Goal: Information Seeking & Learning: Learn about a topic

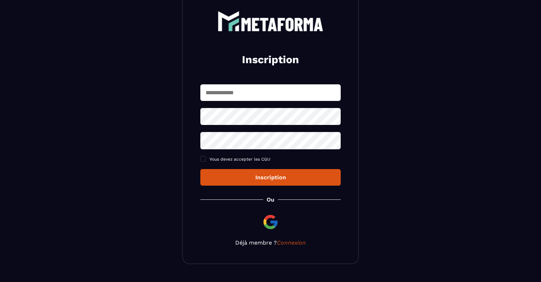
scroll to position [44, 0]
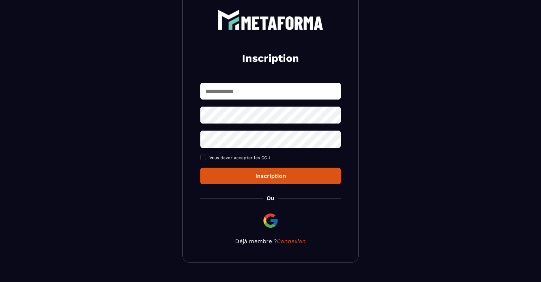
click at [283, 254] on div "Inscription Vous devez accepter les CGU Inscription Ou Déjà membre ? Connexion" at bounding box center [270, 127] width 176 height 271
click at [293, 243] on link "Connexion" at bounding box center [291, 241] width 29 height 7
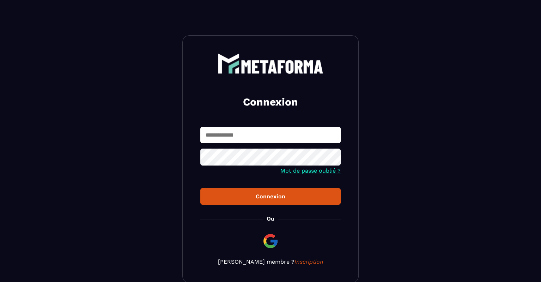
click at [268, 132] on input "text" at bounding box center [270, 135] width 140 height 17
type input "**********"
click at [335, 157] on icon at bounding box center [333, 157] width 8 height 6
click at [286, 194] on div "Connexion" at bounding box center [270, 196] width 129 height 7
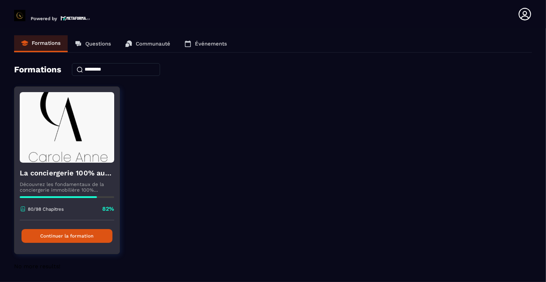
click at [57, 239] on button "Continuer la formation" at bounding box center [67, 236] width 91 height 14
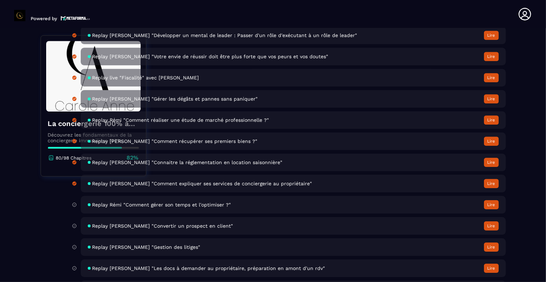
scroll to position [2347, 0]
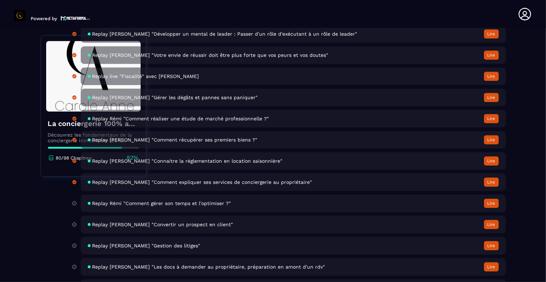
click at [231, 212] on div "Replay Rémi "Comment gérer son temps et l'optimiser ?" Lire" at bounding box center [293, 203] width 425 height 18
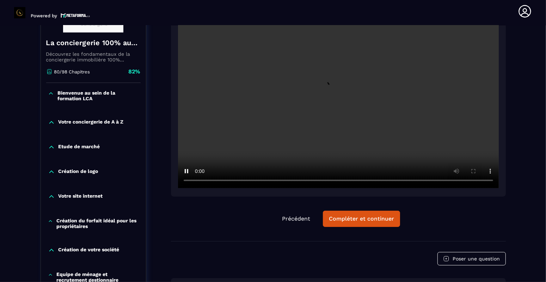
scroll to position [143, 0]
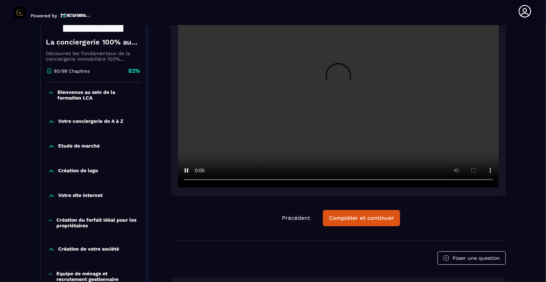
click at [216, 222] on div "Précédent Compléter et continuer" at bounding box center [338, 218] width 335 height 16
click at [429, 213] on div "Précédent Compléter et continuer" at bounding box center [338, 218] width 335 height 16
click at [370, 223] on button "Compléter et continuer" at bounding box center [361, 218] width 77 height 16
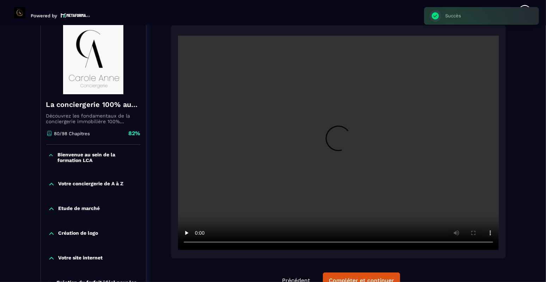
scroll to position [72, 0]
